Goal: Find specific page/section: Find specific page/section

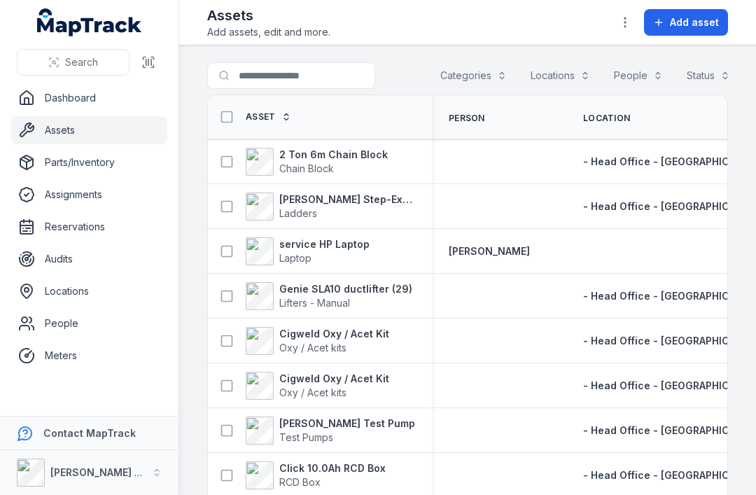
click at [69, 198] on link "Assignments" at bounding box center [89, 195] width 156 height 28
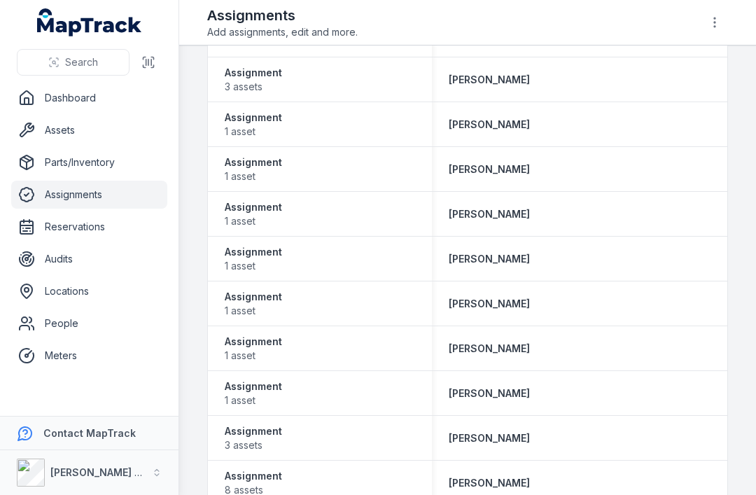
scroll to position [297, 0]
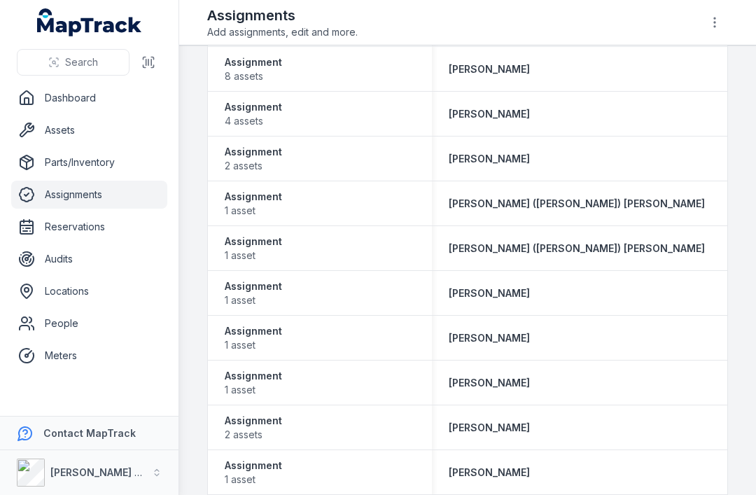
scroll to position [717, 0]
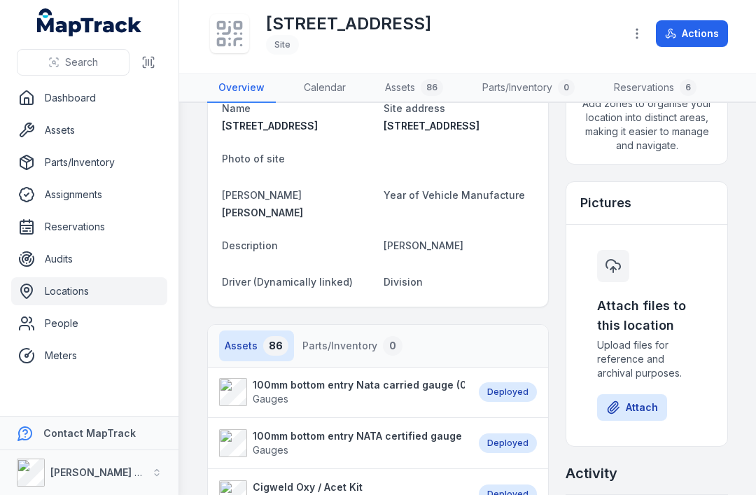
scroll to position [89, 0]
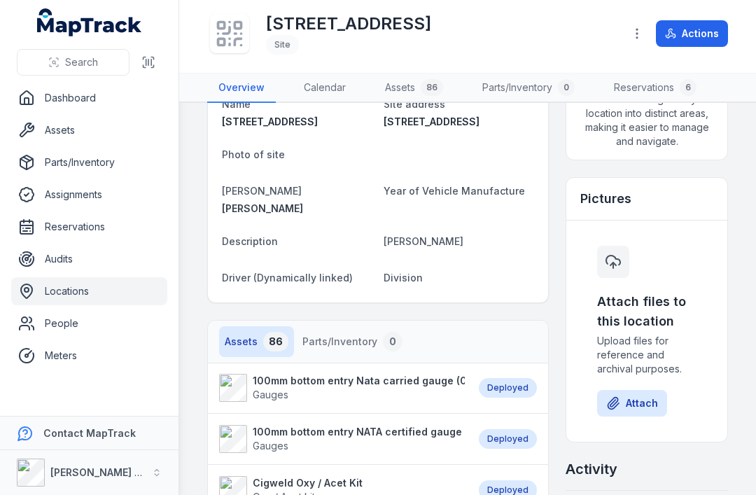
click at [420, 81] on link "Assets 86" at bounding box center [414, 88] width 81 height 29
click at [401, 90] on link "Assets 86" at bounding box center [414, 88] width 81 height 29
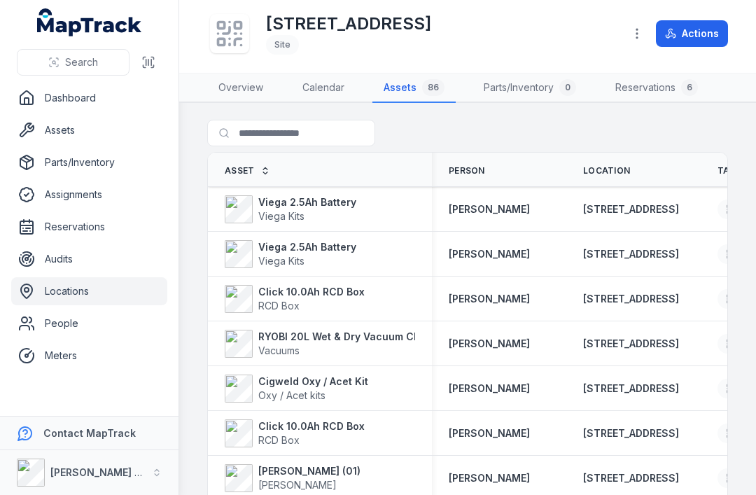
click at [54, 136] on link "Assets" at bounding box center [89, 130] width 156 height 28
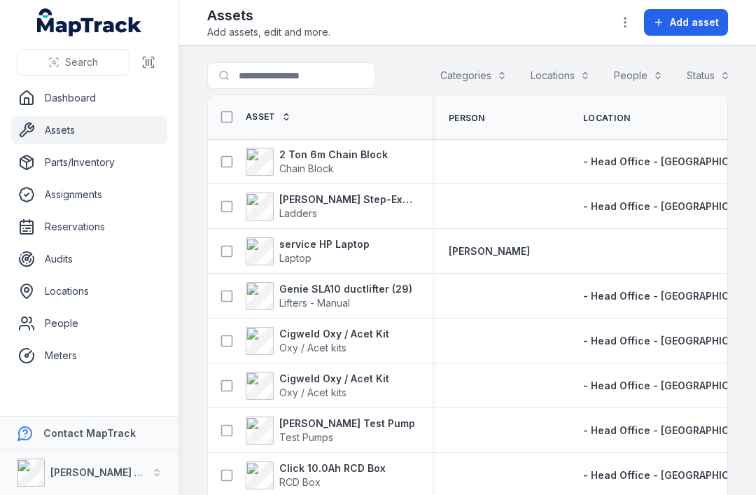
click at [74, 105] on link "Dashboard" at bounding box center [89, 98] width 156 height 28
